Goal: Task Accomplishment & Management: Complete application form

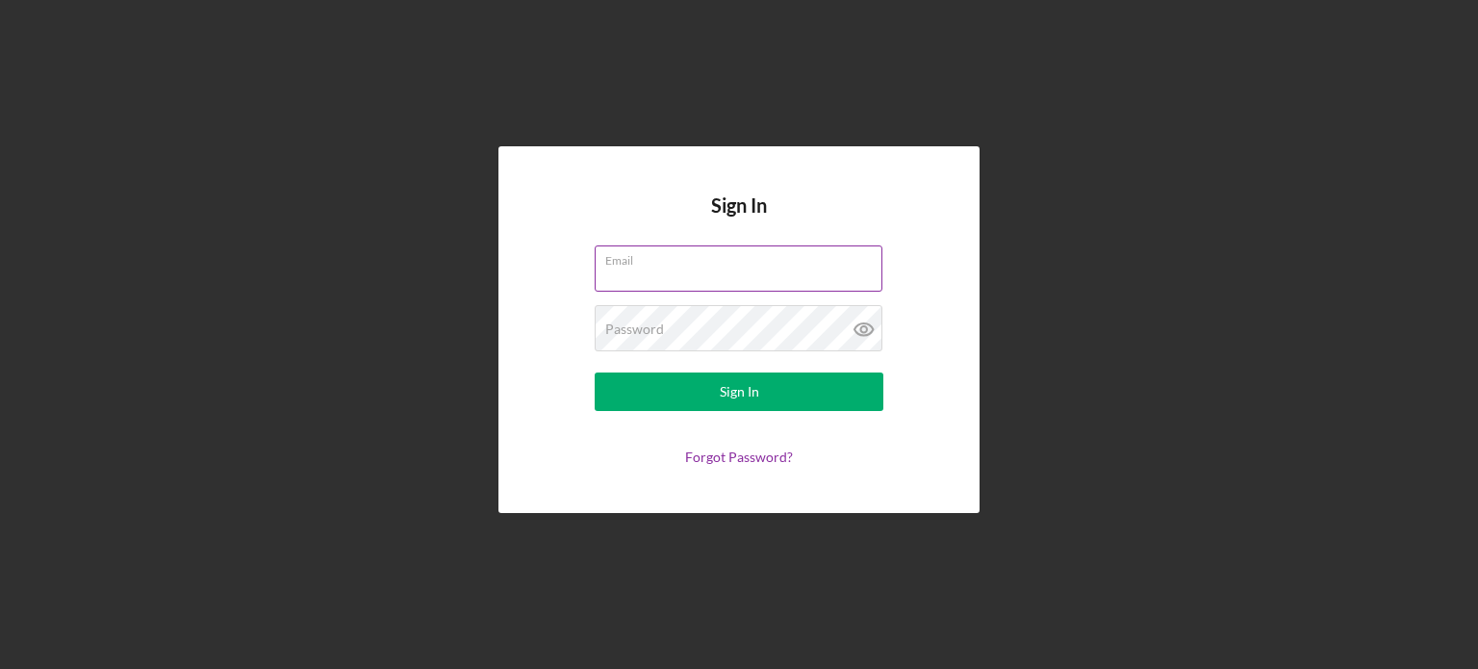
click at [848, 269] on input "Email" at bounding box center [739, 268] width 288 height 46
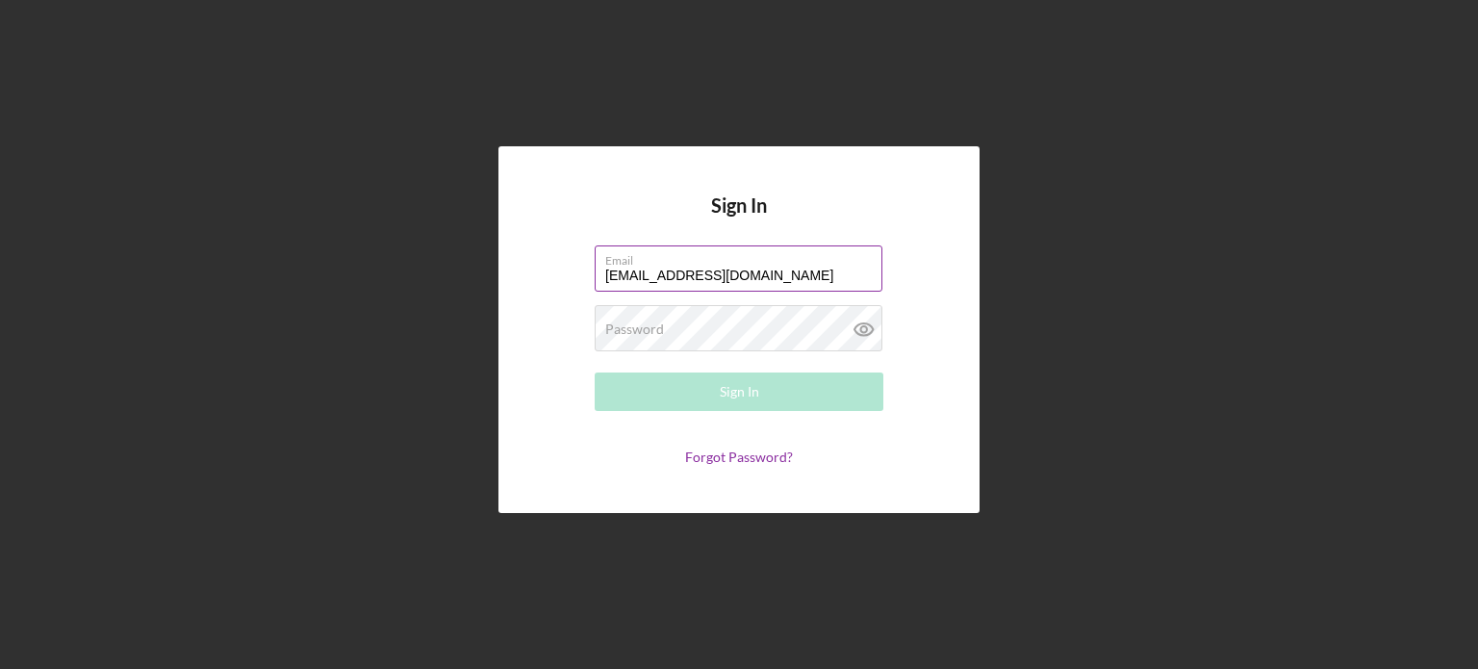
click at [840, 257] on label "Email" at bounding box center [743, 256] width 277 height 21
click at [840, 257] on input "[EMAIL_ADDRESS][DOMAIN_NAME]" at bounding box center [739, 268] width 288 height 46
click at [840, 257] on label "Email" at bounding box center [743, 256] width 277 height 21
click at [840, 257] on input "[EMAIL_ADDRESS][DOMAIN_NAME]" at bounding box center [739, 268] width 288 height 46
type input "d"
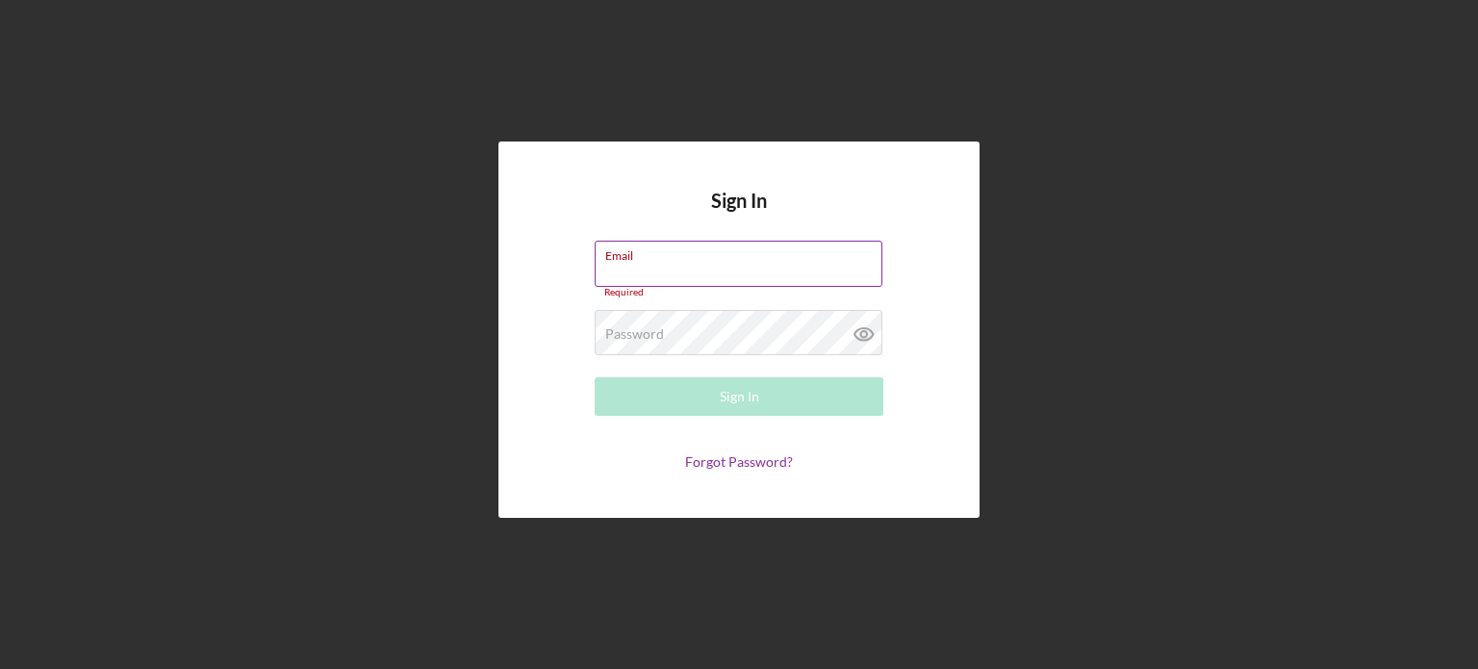
click at [801, 280] on input "Email" at bounding box center [739, 264] width 288 height 46
type input "[EMAIL_ADDRESS][DOMAIN_NAME]"
